Goal: Information Seeking & Learning: Learn about a topic

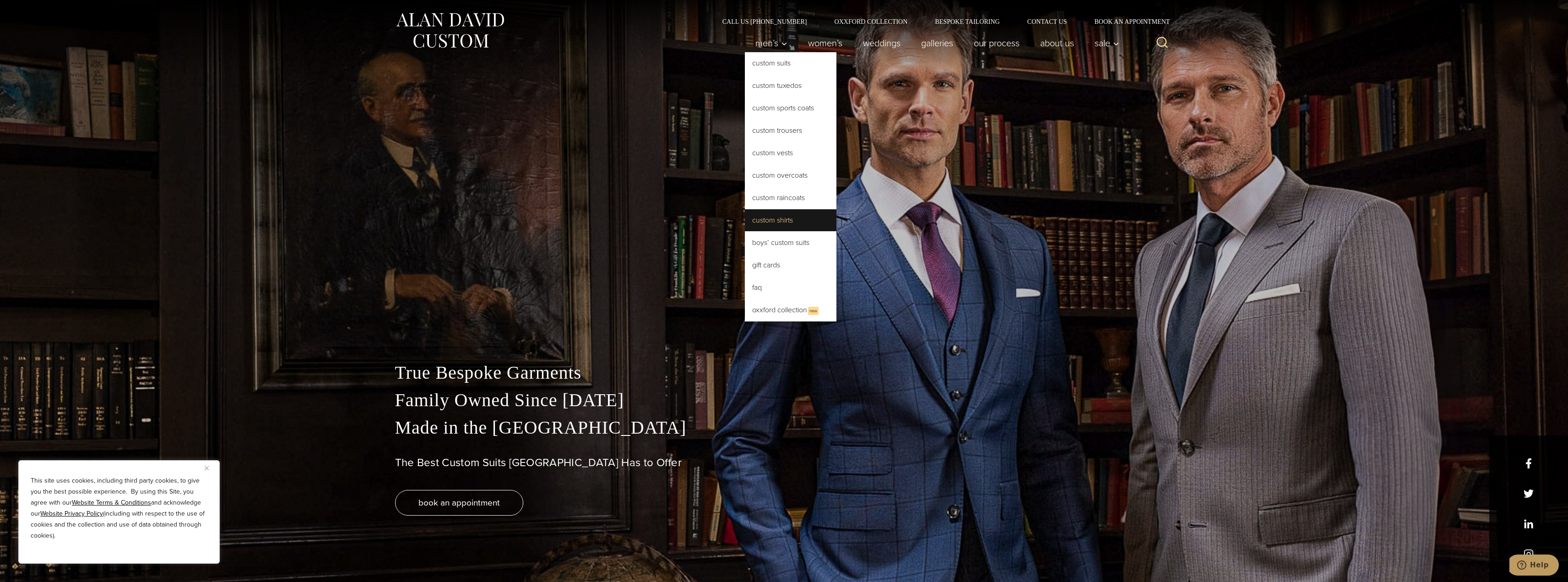
click at [778, 221] on link "Custom Shirts" at bounding box center [790, 220] width 92 height 22
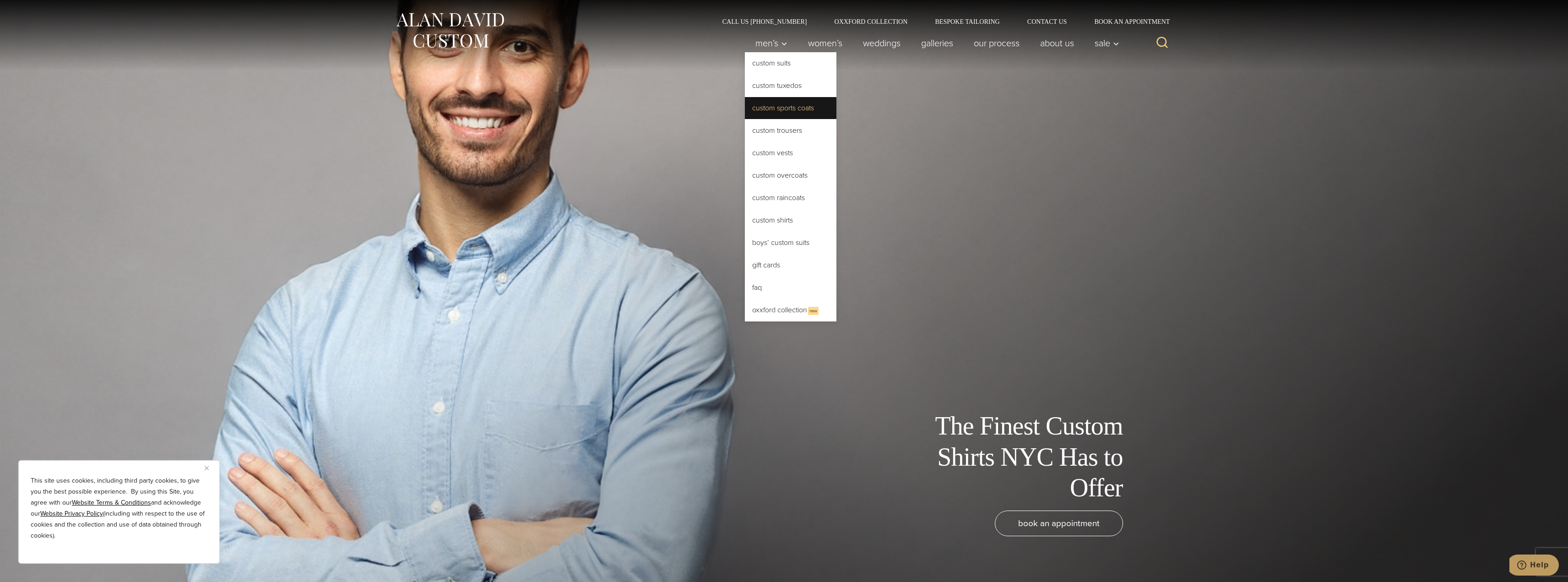
click at [779, 103] on link "Custom Sports Coats" at bounding box center [790, 108] width 92 height 22
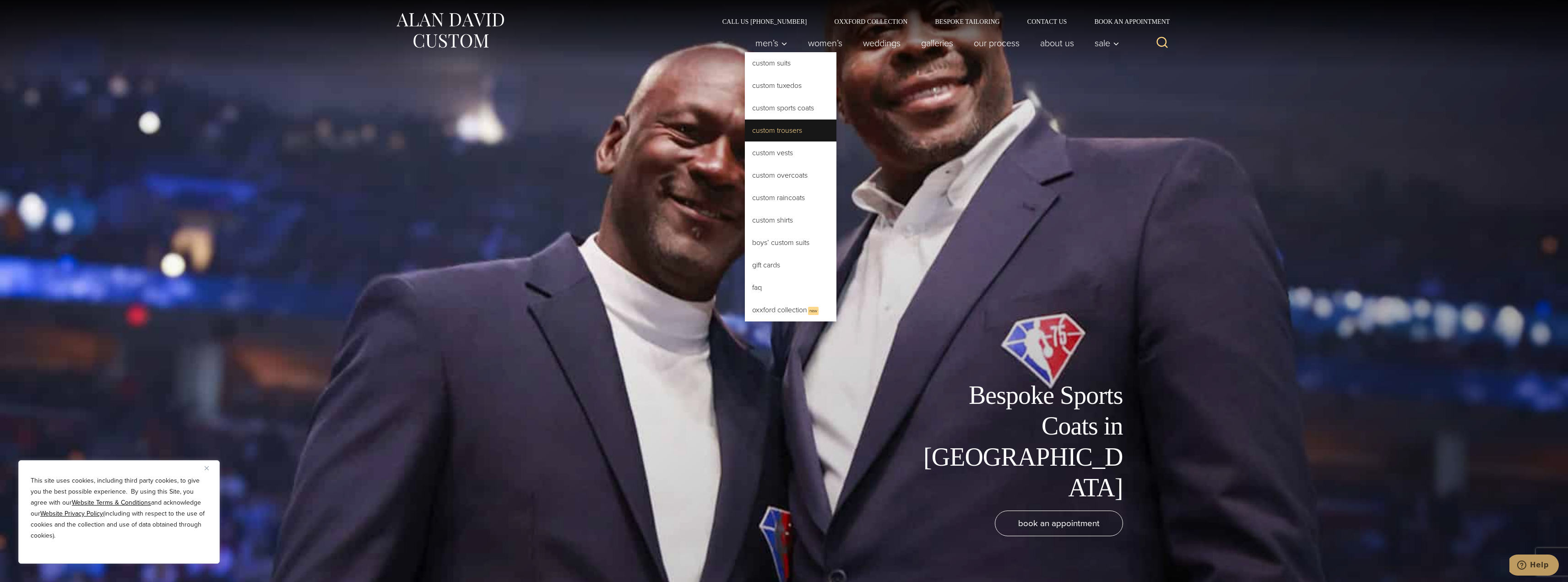
click at [779, 130] on link "Custom Trousers" at bounding box center [790, 130] width 92 height 22
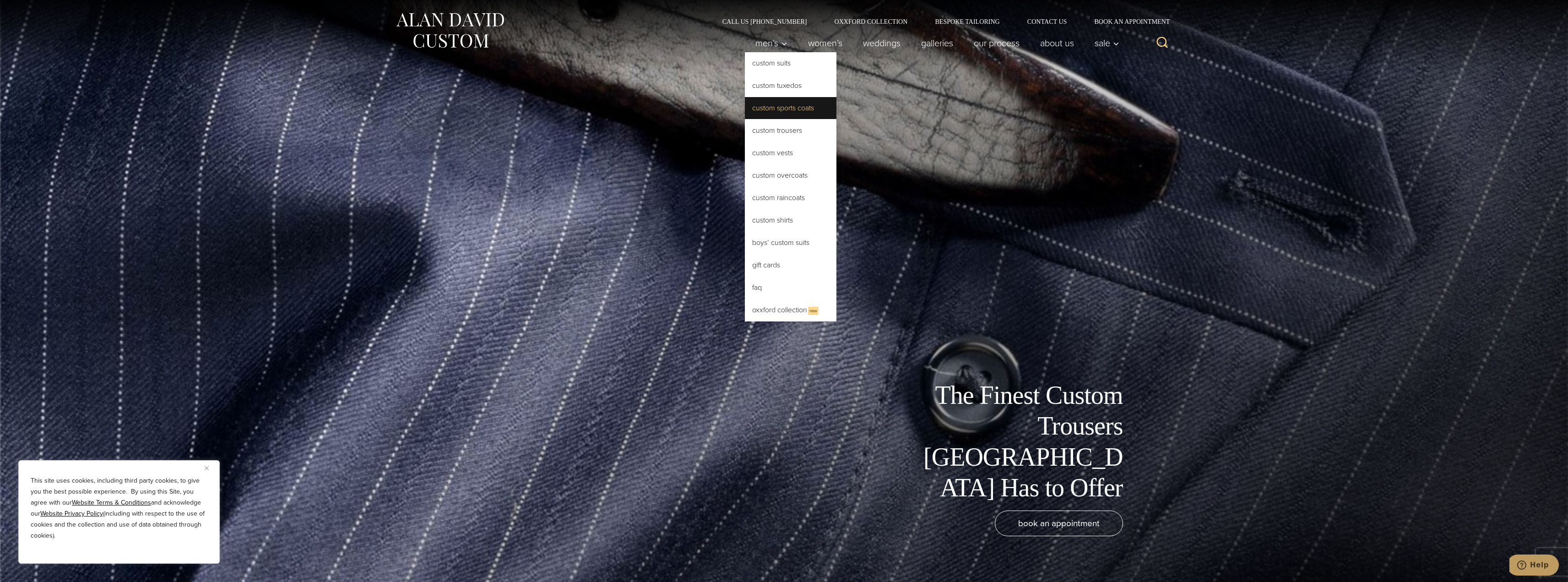
click at [768, 111] on link "Custom Sports Coats" at bounding box center [790, 108] width 92 height 22
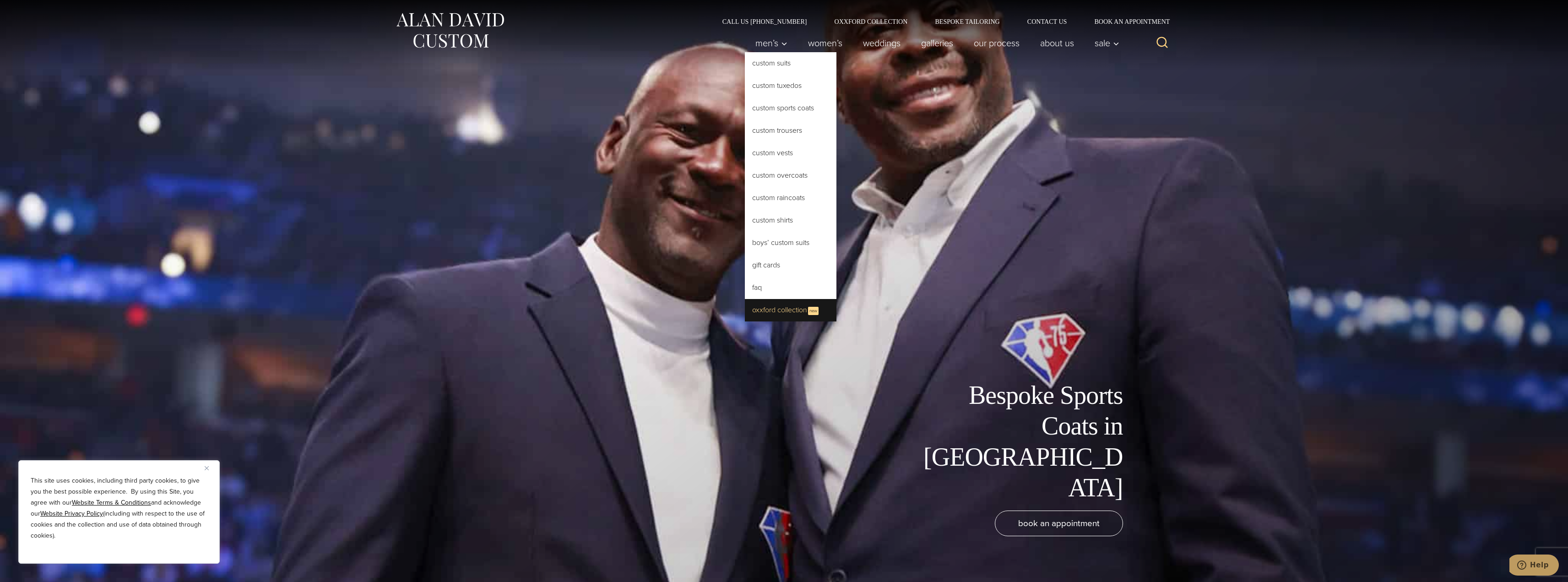
click at [774, 307] on link "Oxxford Collection New" at bounding box center [790, 310] width 92 height 23
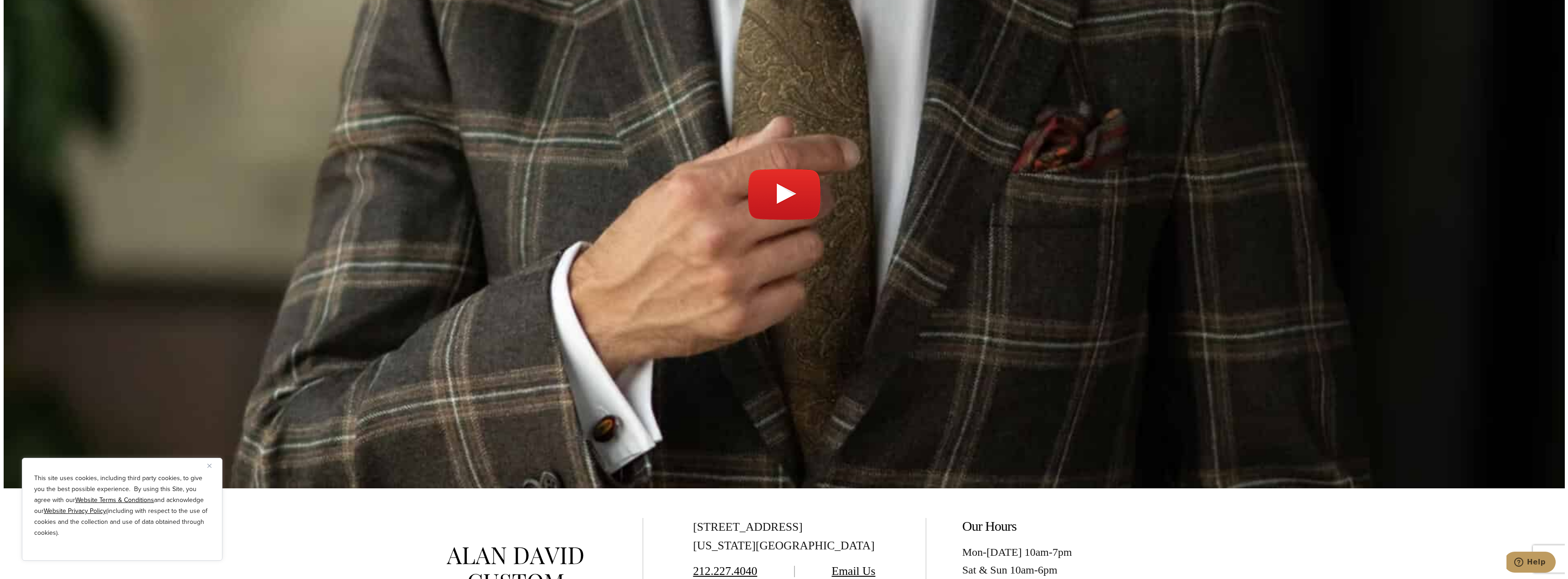
scroll to position [3392, 0]
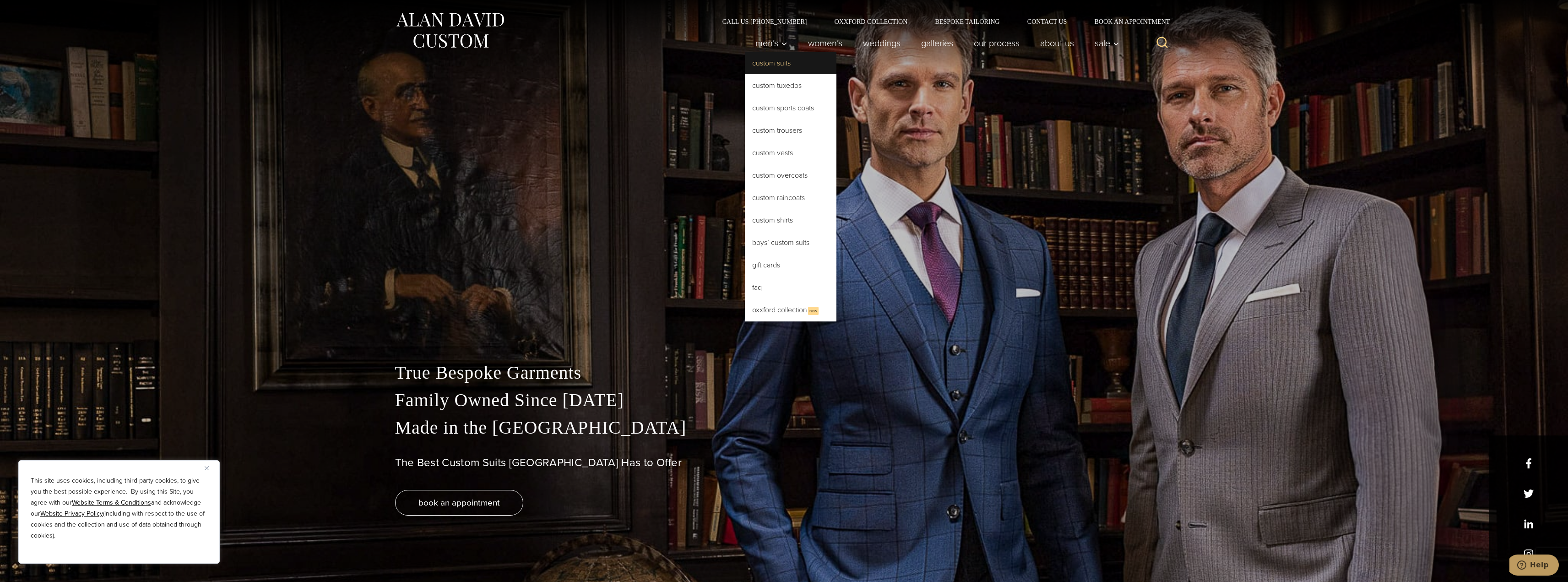
click at [773, 59] on link "Custom Suits" at bounding box center [790, 63] width 92 height 22
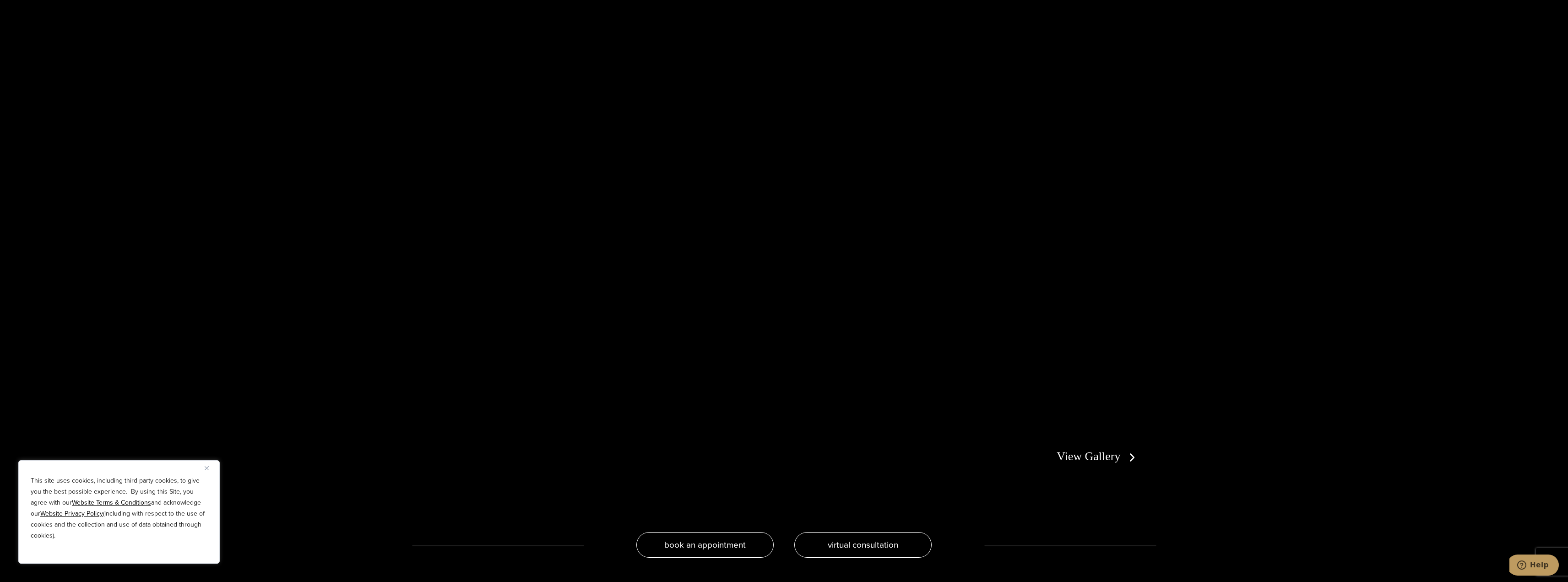
scroll to position [2168, 0]
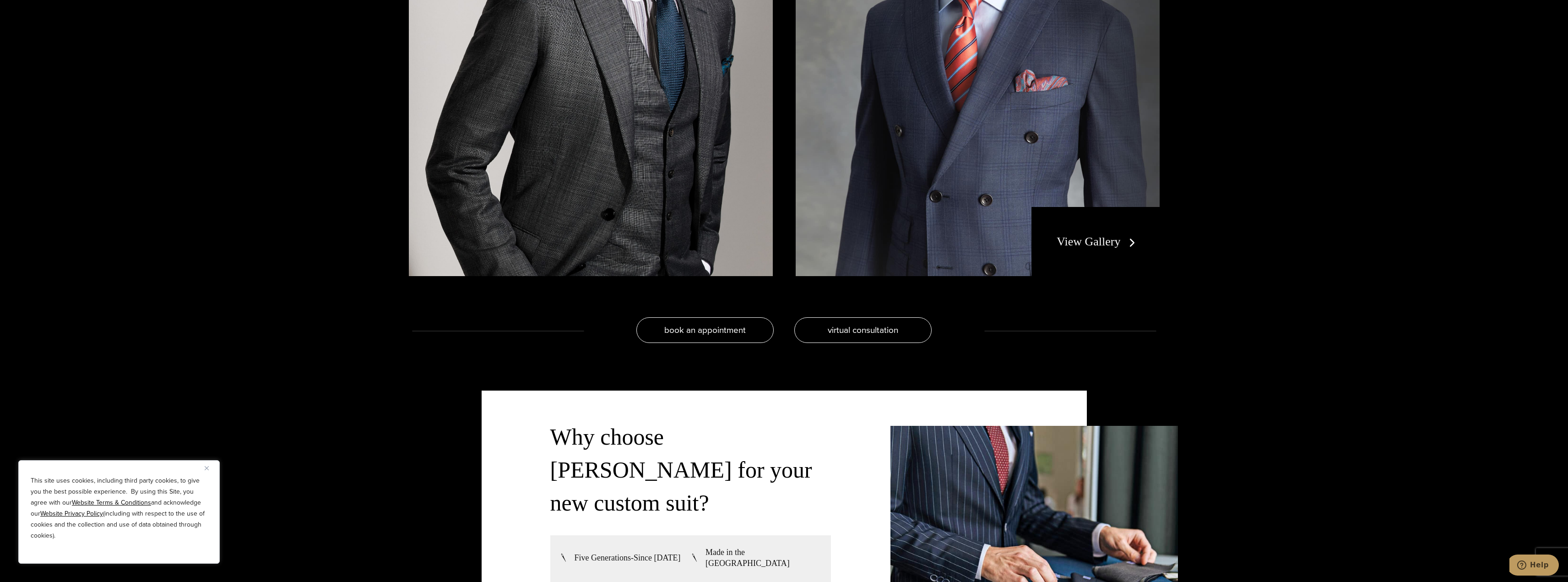
click at [1081, 244] on link "View Gallery" at bounding box center [1097, 241] width 82 height 13
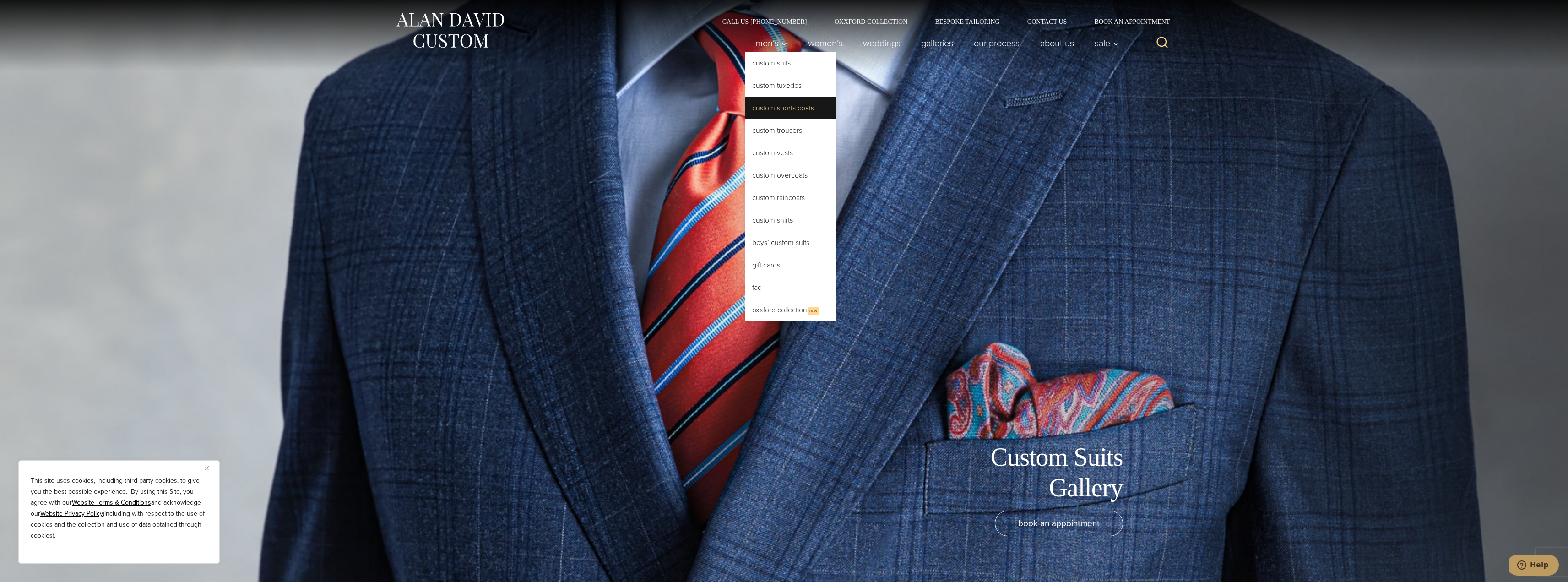
click at [772, 105] on link "Custom Sports Coats" at bounding box center [790, 108] width 92 height 22
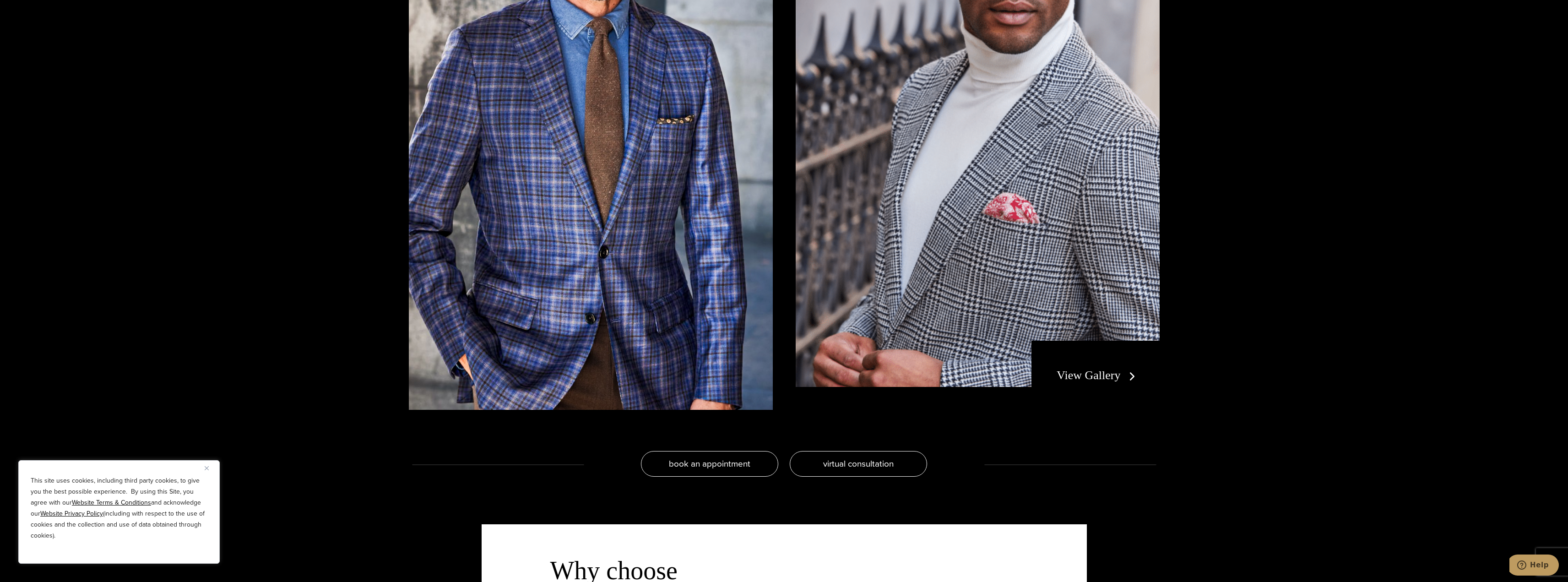
scroll to position [2243, 0]
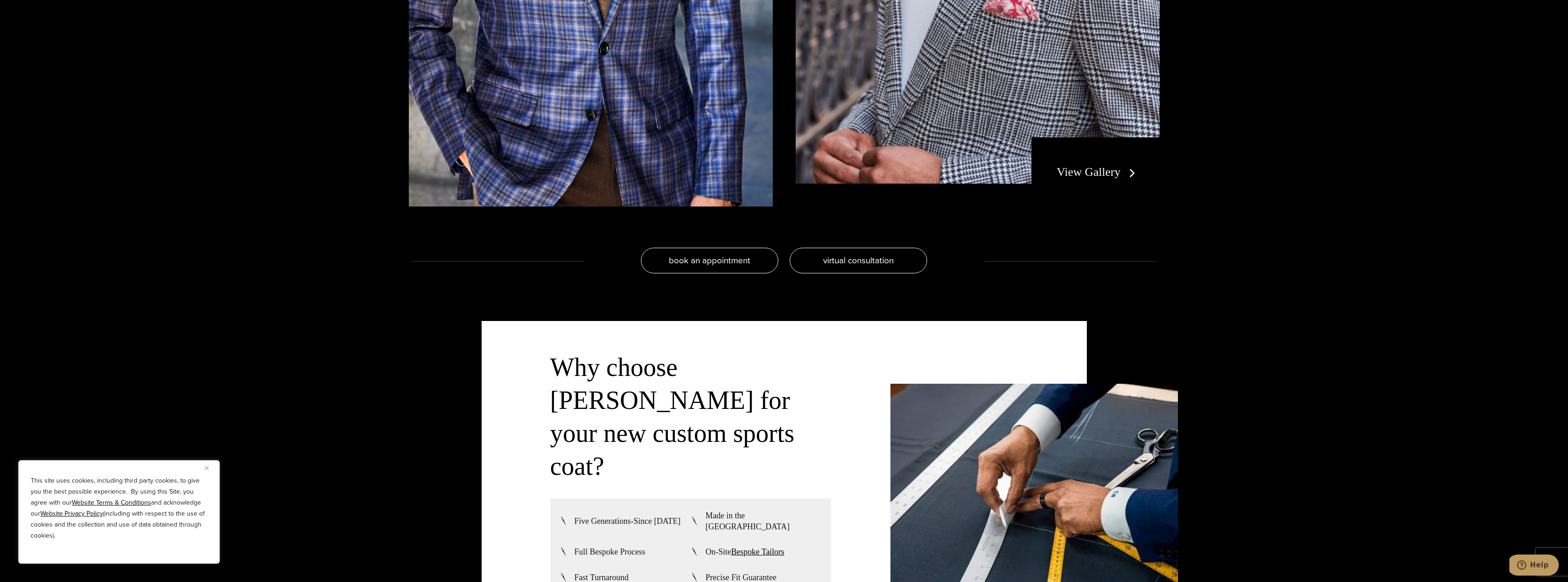
click at [1100, 162] on div "View Gallery" at bounding box center [1095, 172] width 128 height 70
click at [1096, 171] on link "View Gallery" at bounding box center [1097, 172] width 82 height 13
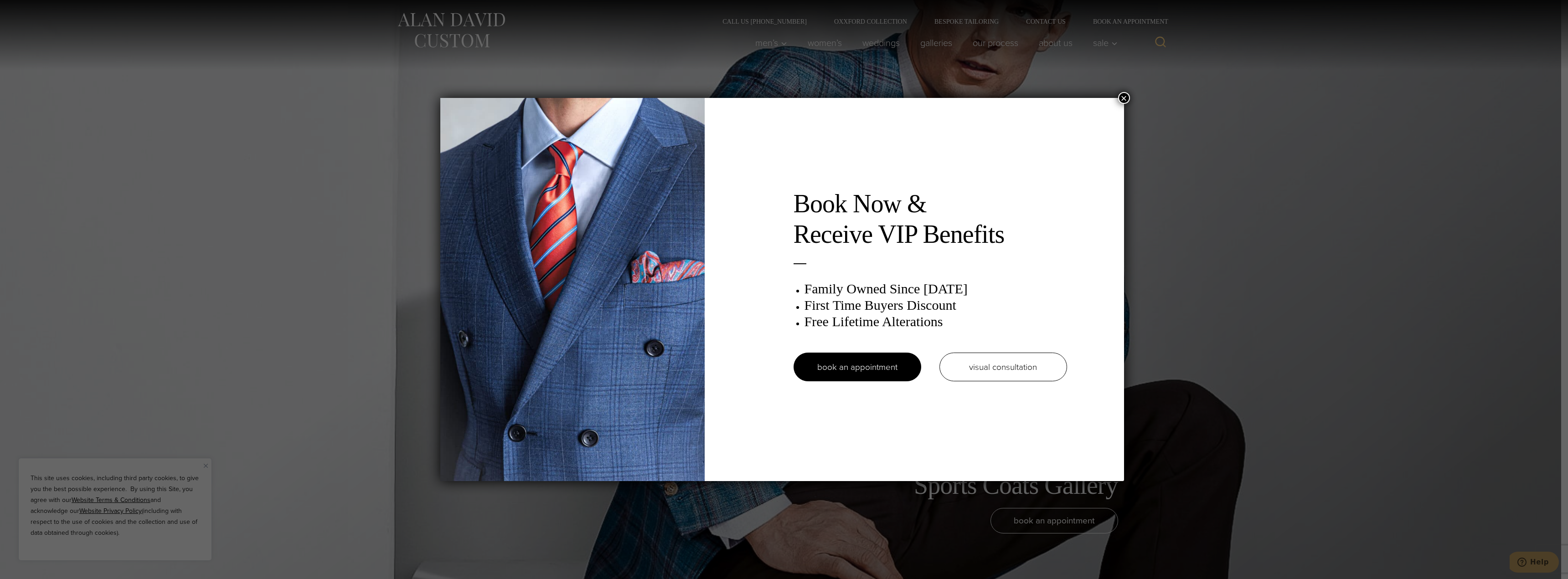
click at [1126, 94] on button "×" at bounding box center [1124, 97] width 12 height 12
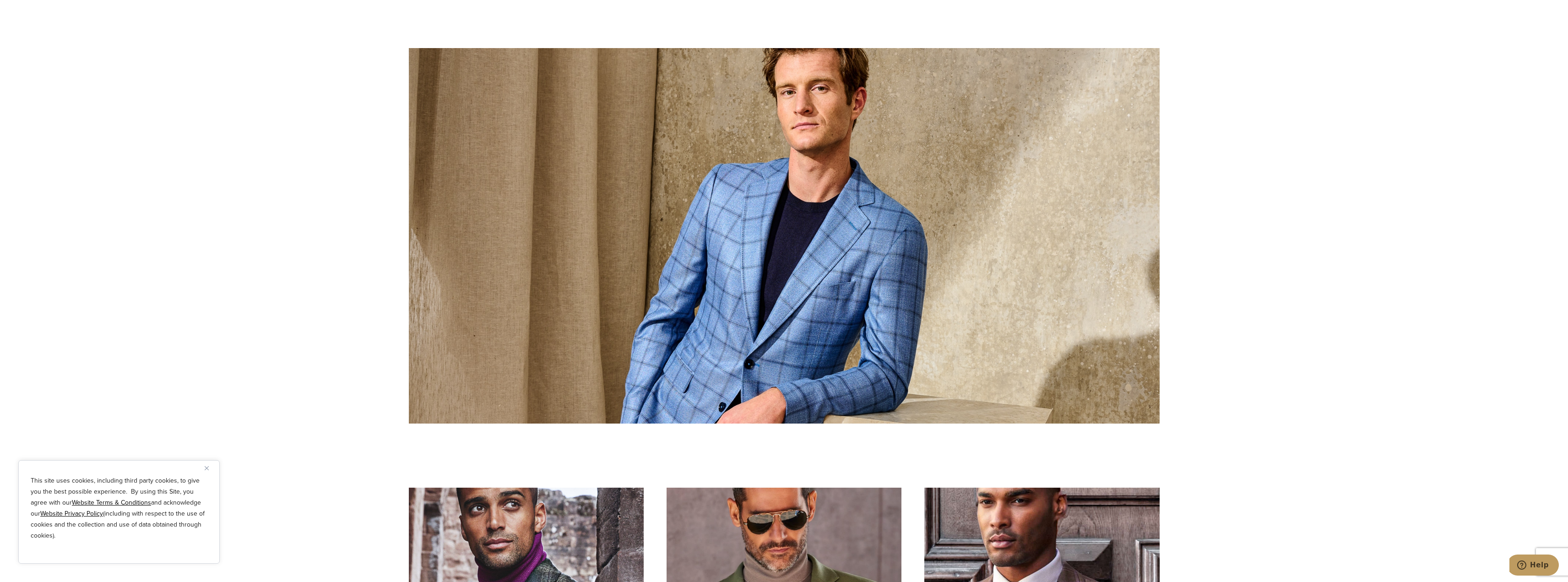
scroll to position [2735, 0]
